Goal: Transaction & Acquisition: Purchase product/service

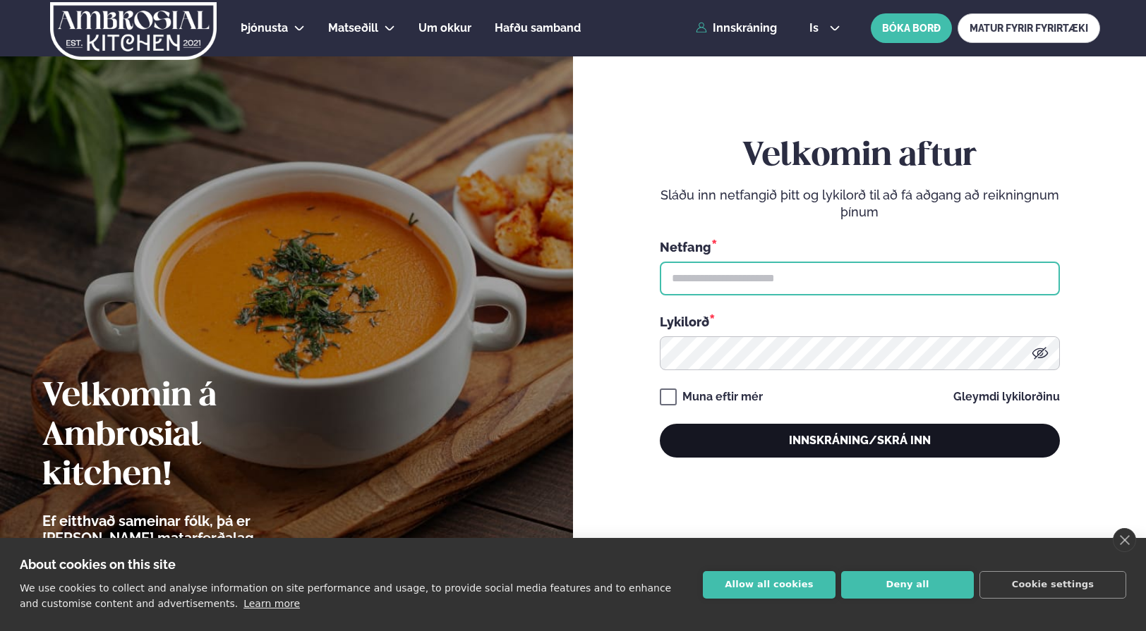
type input "**********"
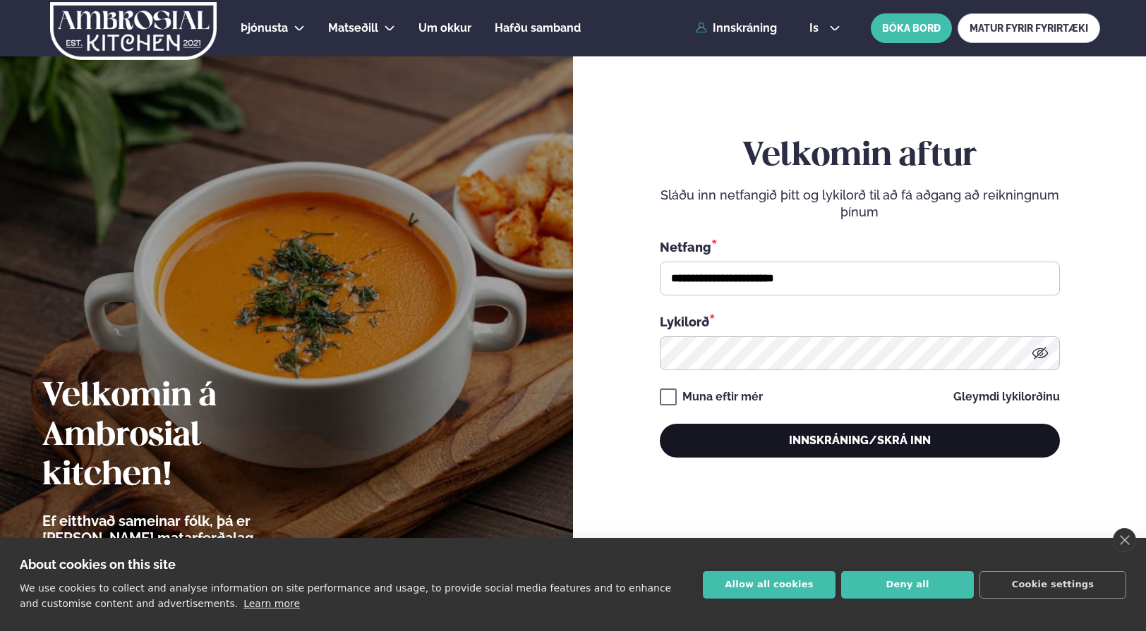
click at [789, 442] on button "Innskráning/Skrá inn" at bounding box center [860, 441] width 400 height 34
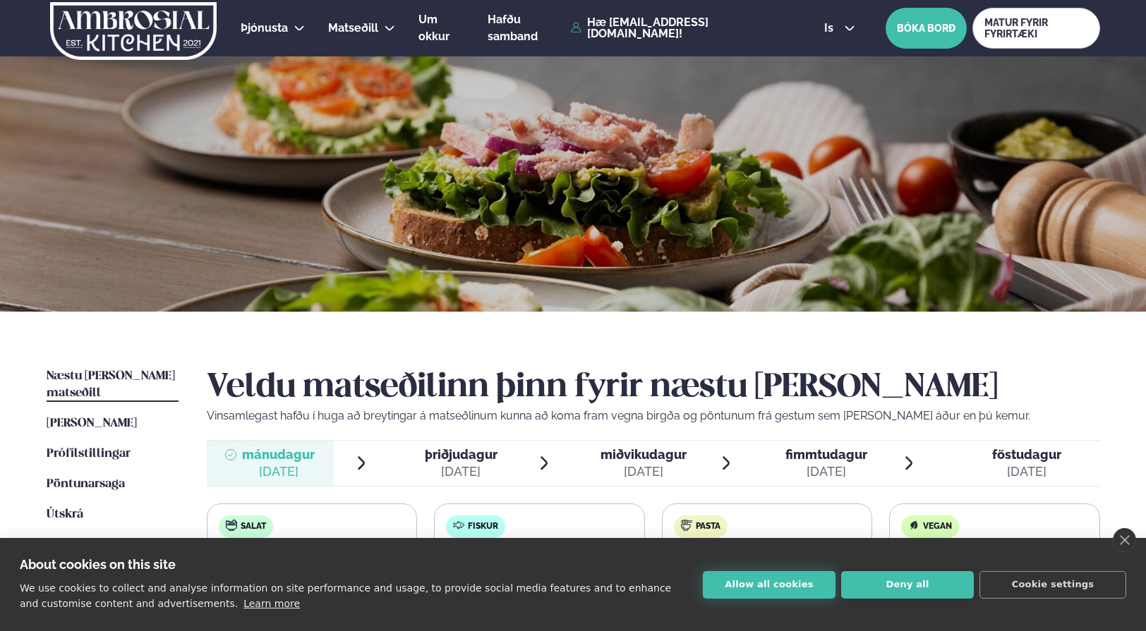
click at [749, 580] on button "Allow all cookies" at bounding box center [769, 585] width 133 height 28
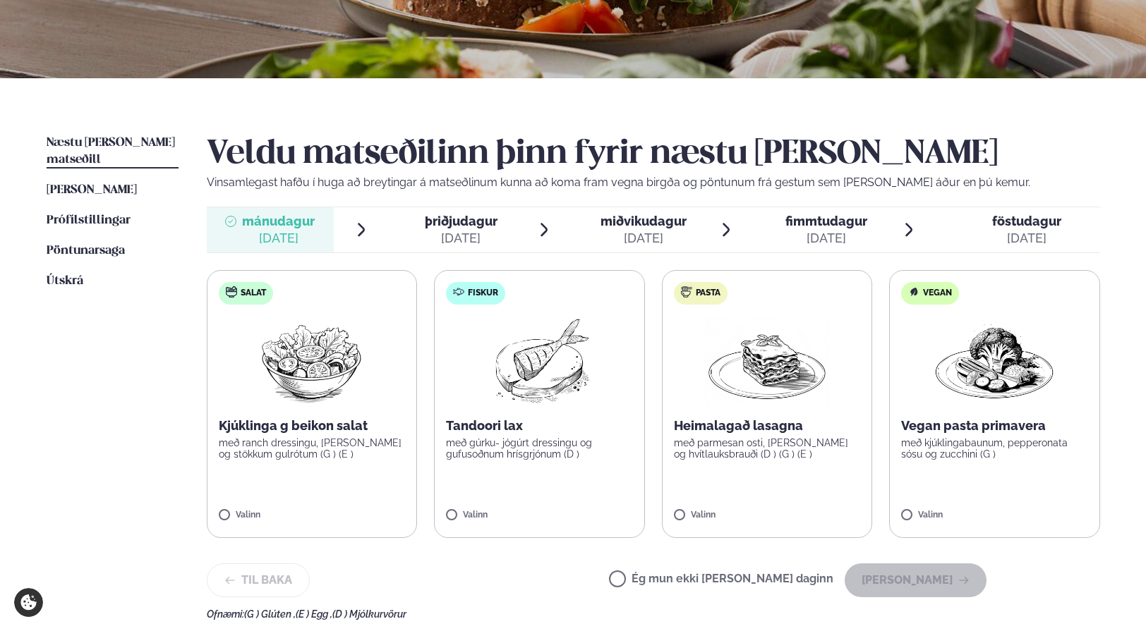
scroll to position [251, 0]
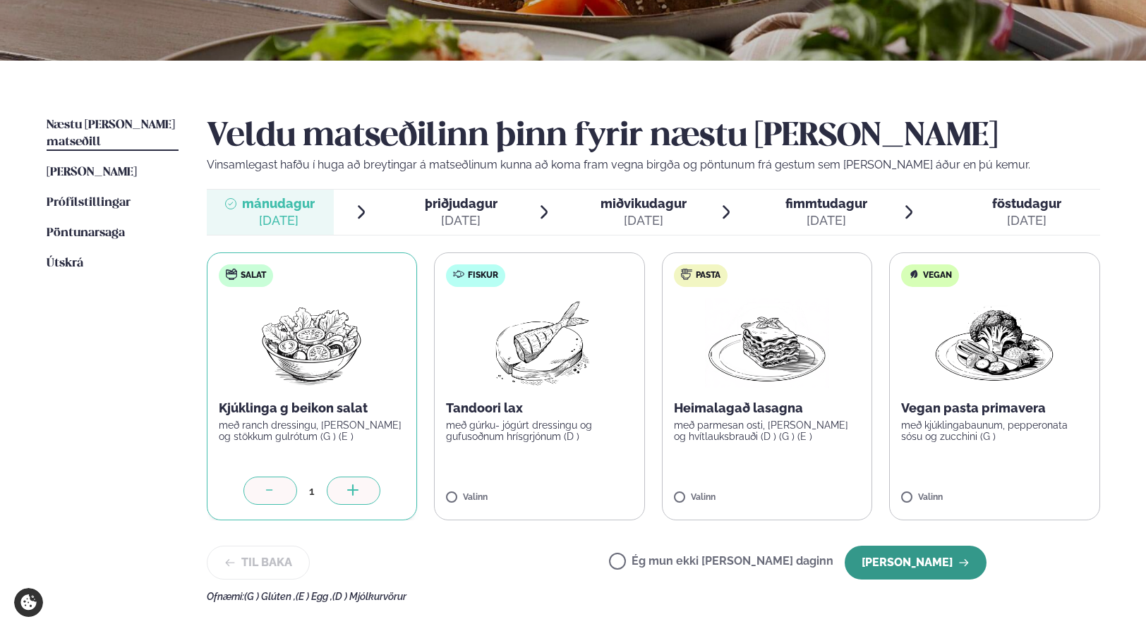
click at [934, 576] on button "[PERSON_NAME]" at bounding box center [916, 563] width 142 height 34
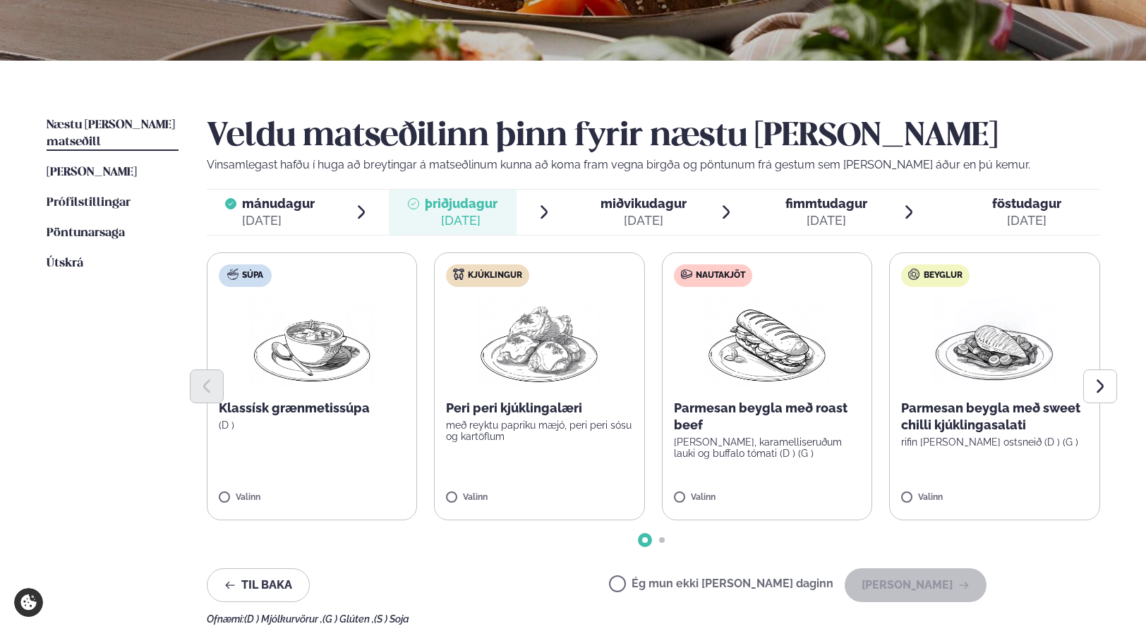
click at [960, 409] on p "Parmesan beygla með sweet chilli kjúklingasalati" at bounding box center [994, 417] width 187 height 34
click at [921, 574] on button "[PERSON_NAME]" at bounding box center [916, 586] width 142 height 34
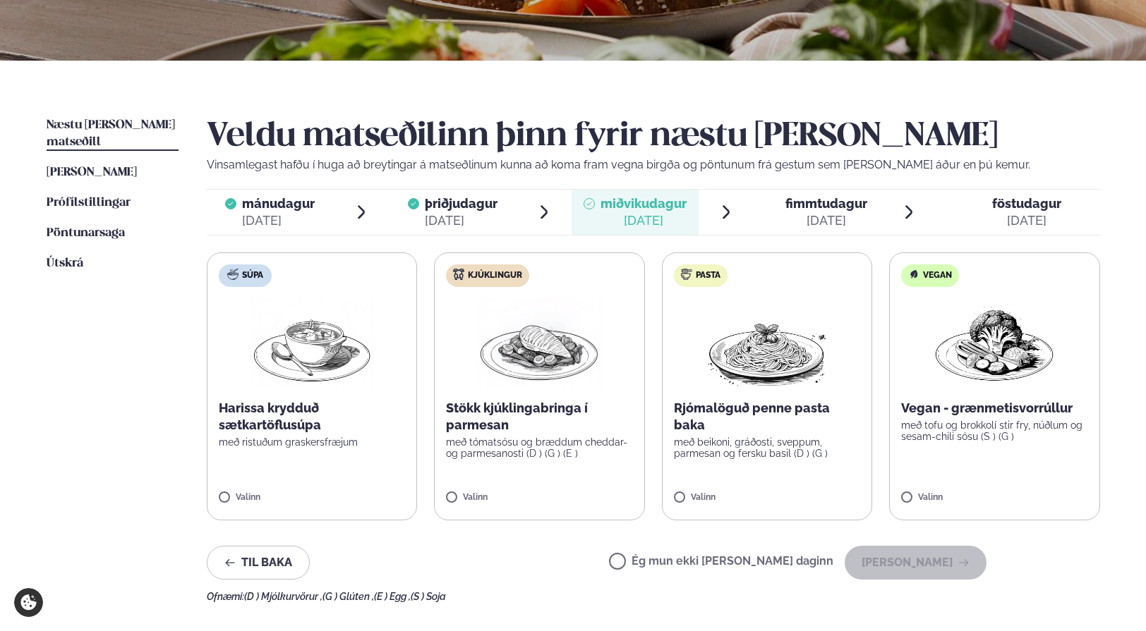
click at [666, 564] on label "Ég mun ekki [PERSON_NAME] daginn" at bounding box center [721, 563] width 224 height 15
click at [900, 568] on button "[PERSON_NAME]" at bounding box center [916, 563] width 142 height 34
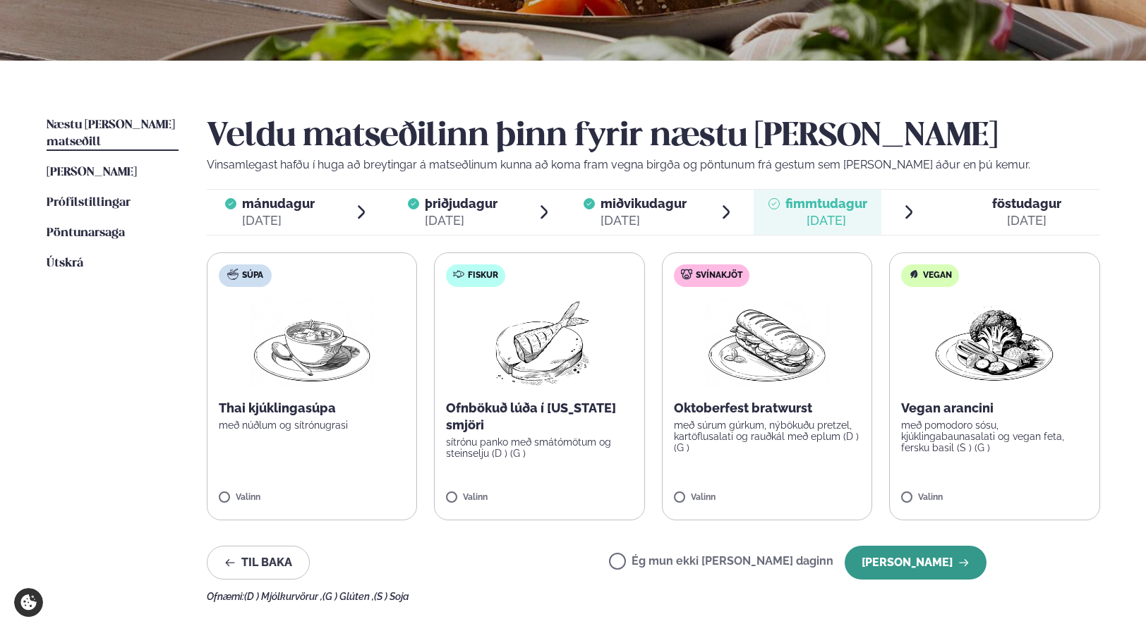
click at [909, 562] on button "[PERSON_NAME]" at bounding box center [916, 563] width 142 height 34
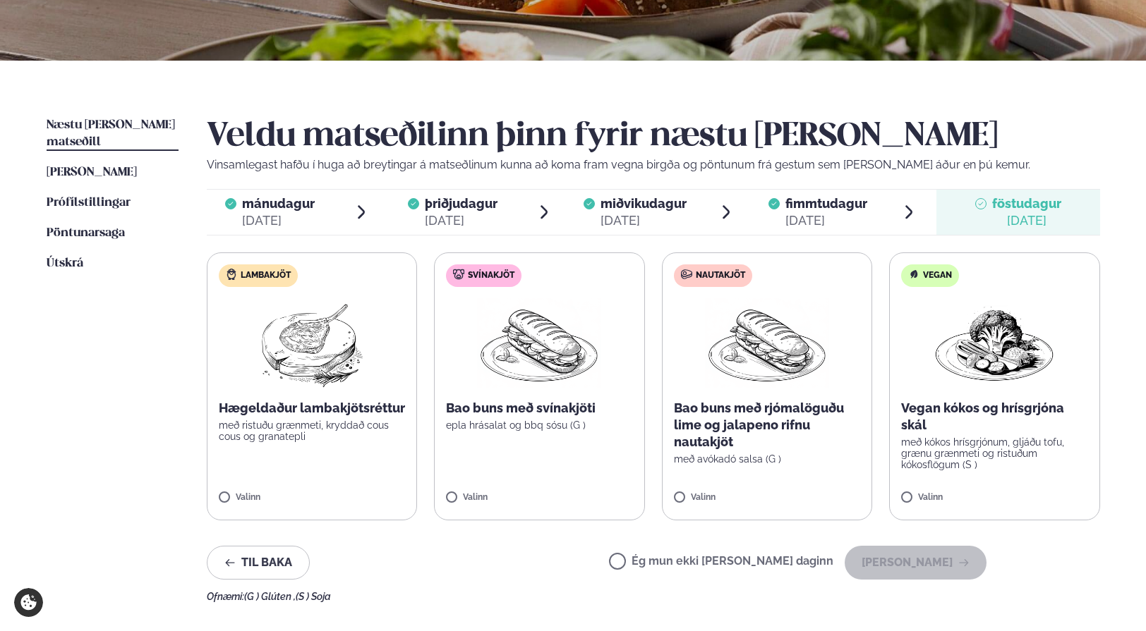
click at [667, 566] on label "Ég mun ekki [PERSON_NAME] daginn" at bounding box center [721, 563] width 224 height 15
click at [891, 571] on button "[PERSON_NAME]" at bounding box center [916, 563] width 142 height 34
